Goal: Information Seeking & Learning: Learn about a topic

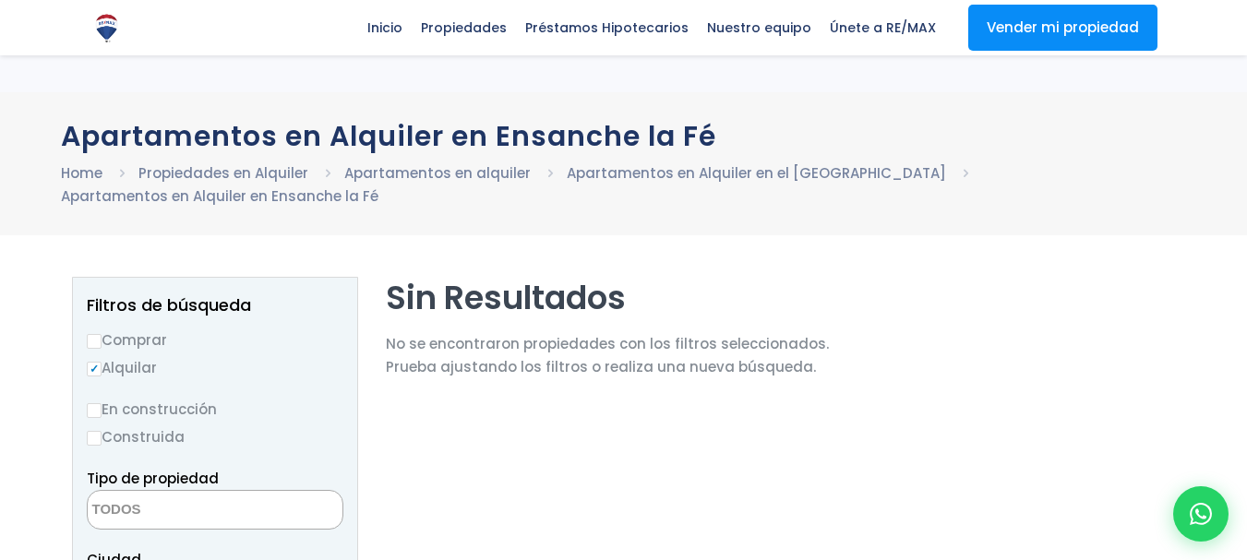
select select
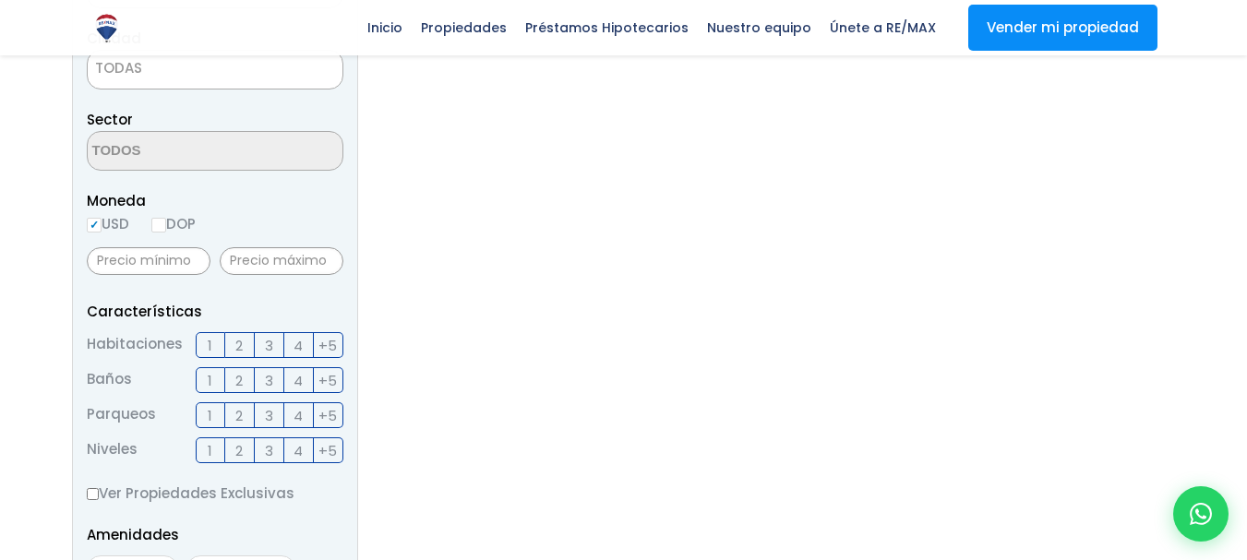
scroll to position [554, 0]
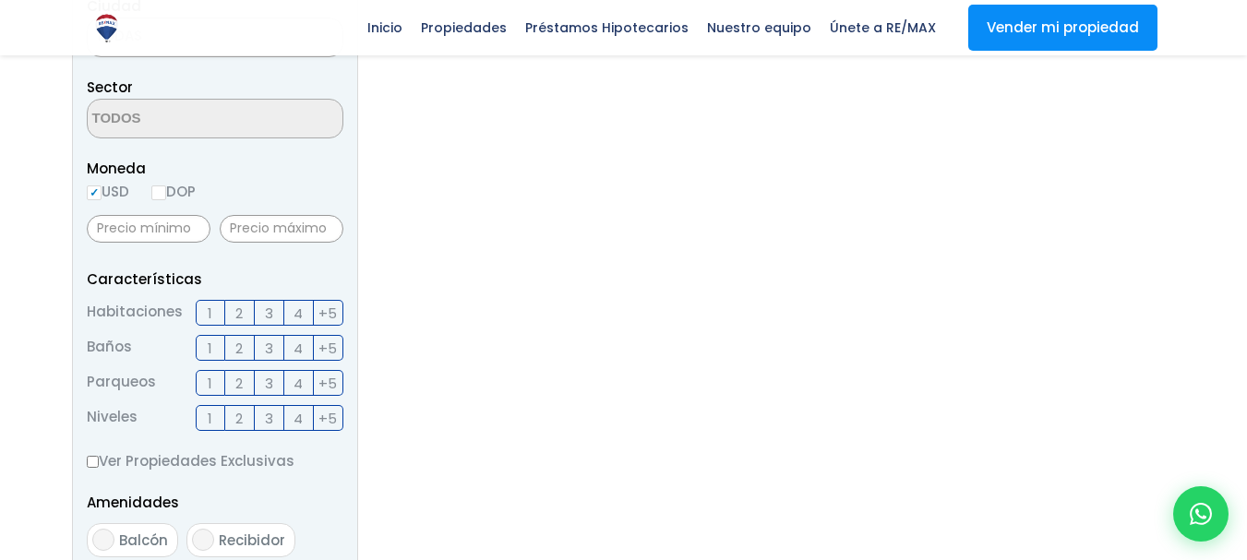
click at [235, 312] on span "2" at bounding box center [238, 313] width 7 height 23
click at [0, 0] on input "2" at bounding box center [0, 0] width 0 height 0
click at [212, 349] on label "1" at bounding box center [211, 348] width 30 height 26
click at [0, 0] on input "1" at bounding box center [0, 0] width 0 height 0
click at [215, 387] on label "1" at bounding box center [211, 383] width 30 height 26
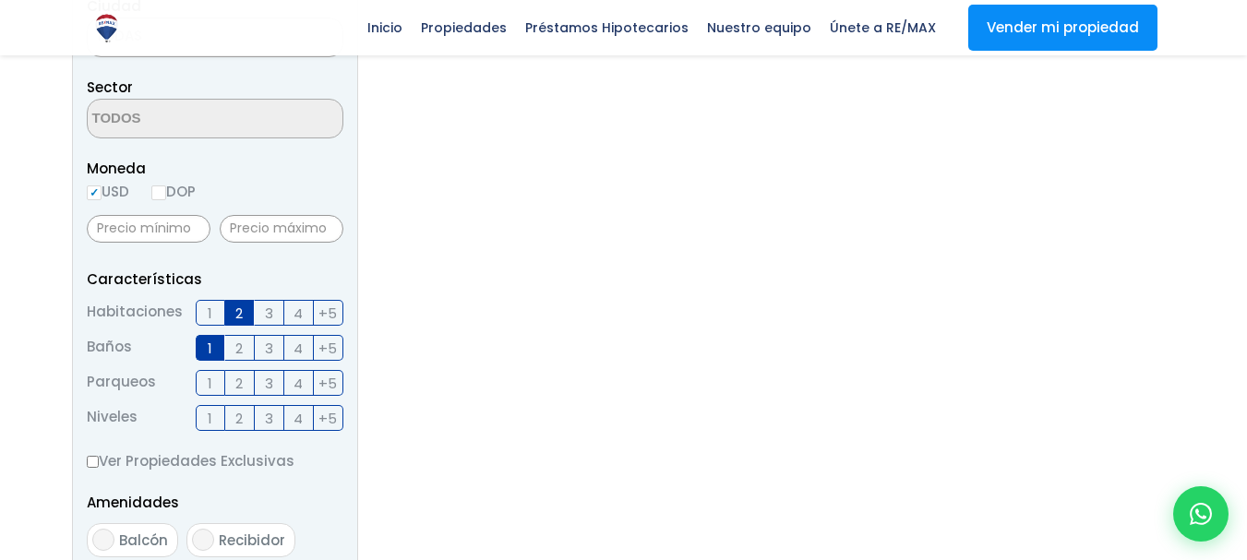
click at [0, 0] on input "1" at bounding box center [0, 0] width 0 height 0
click at [91, 464] on input "Ver Propiedades Exclusivas" at bounding box center [93, 462] width 12 height 12
checkbox input "true"
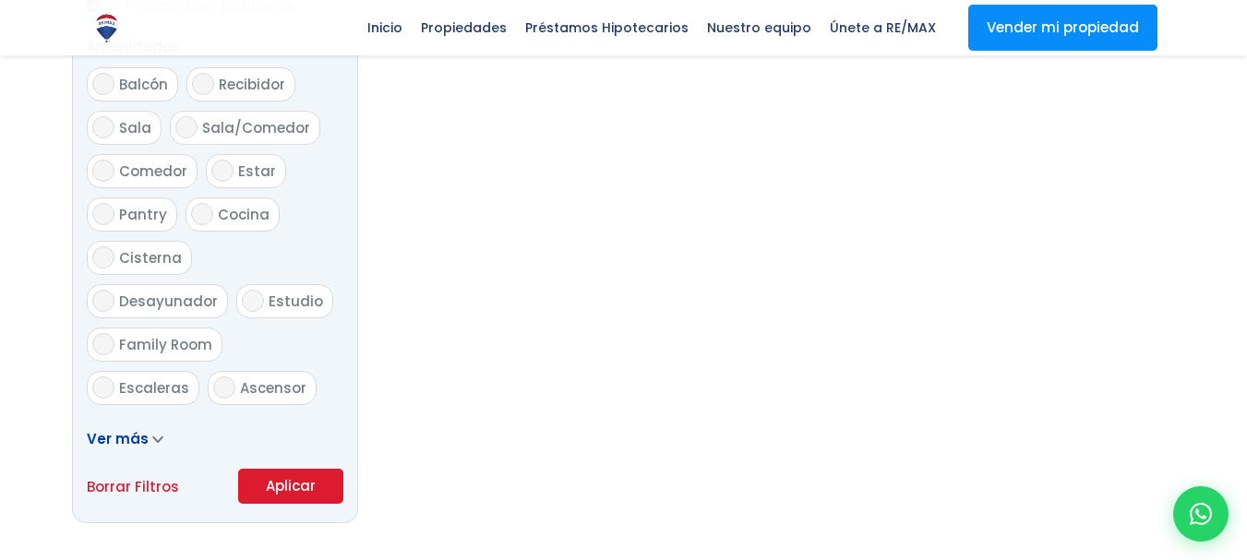
scroll to position [1016, 0]
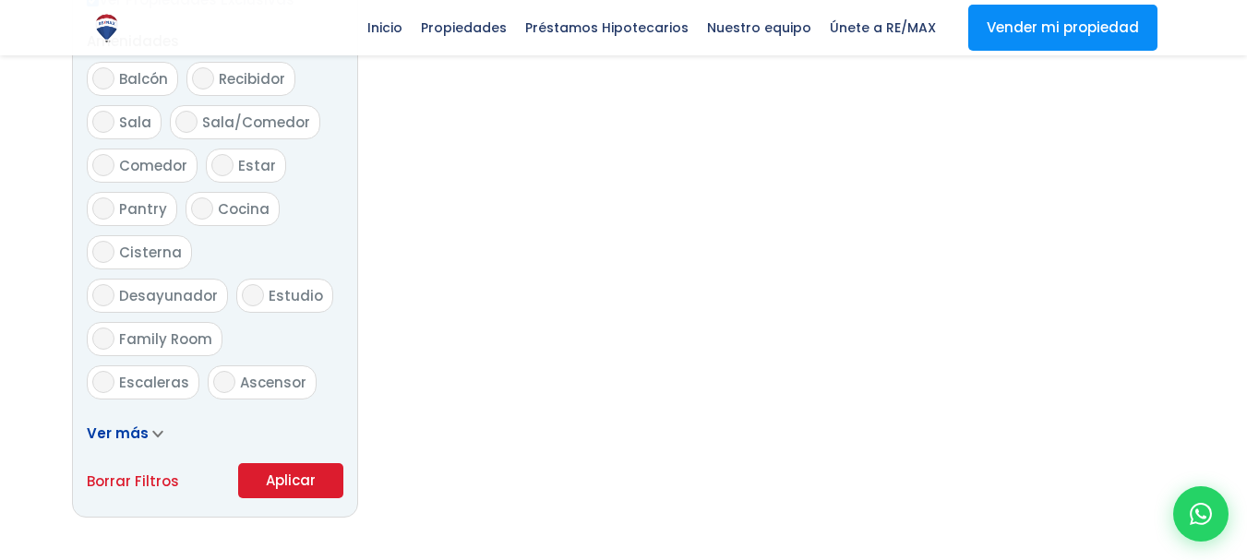
click at [285, 486] on button "Aplicar" at bounding box center [290, 481] width 105 height 35
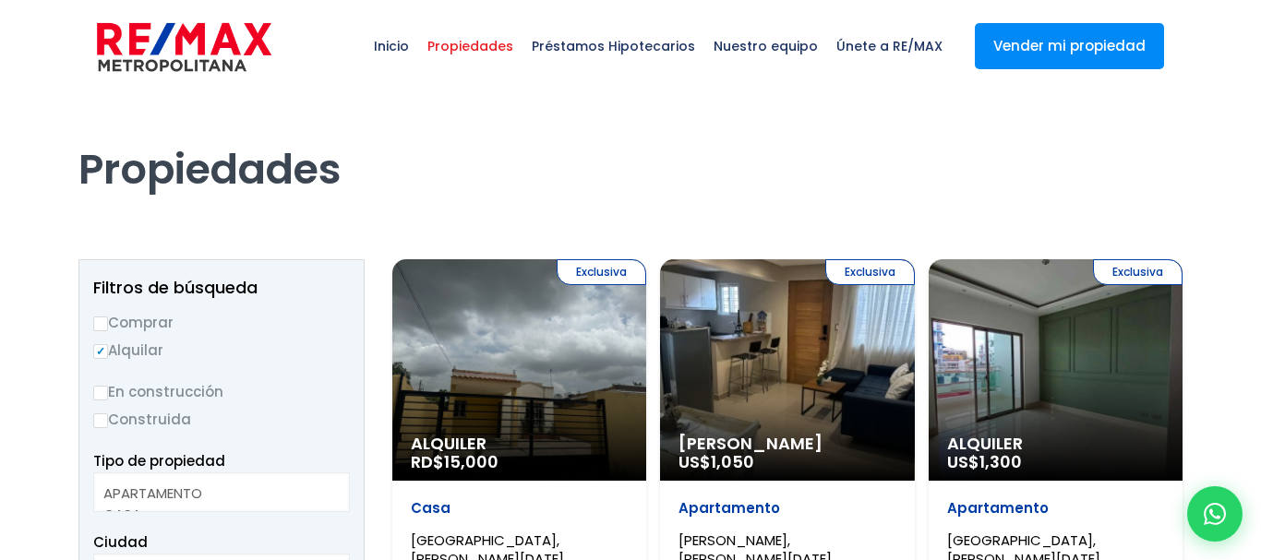
select select
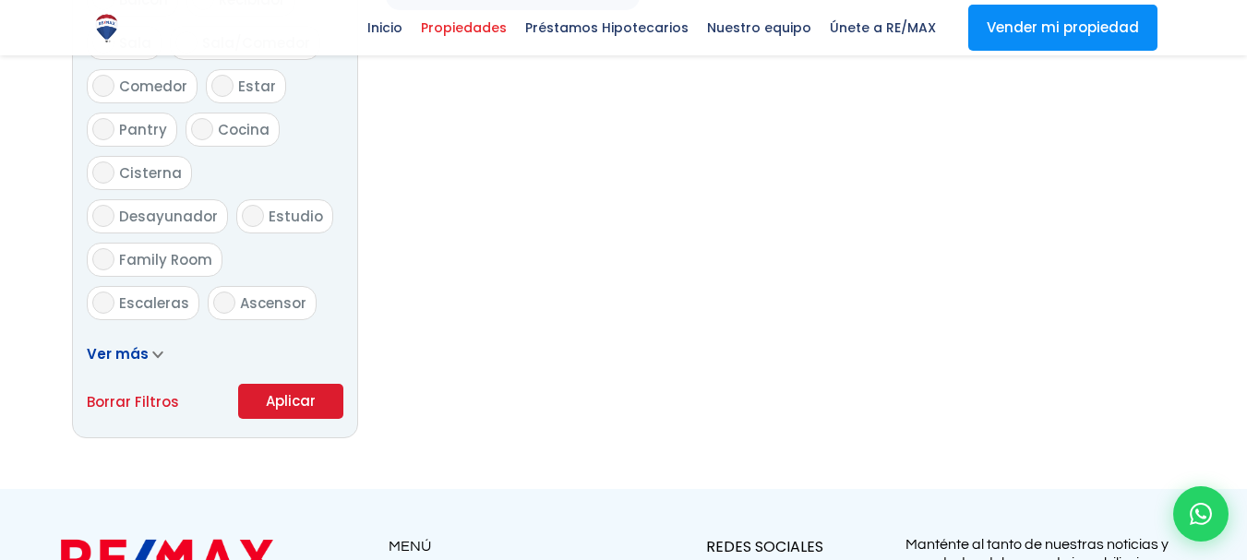
scroll to position [1063, 0]
